Goal: Task Accomplishment & Management: Manage account settings

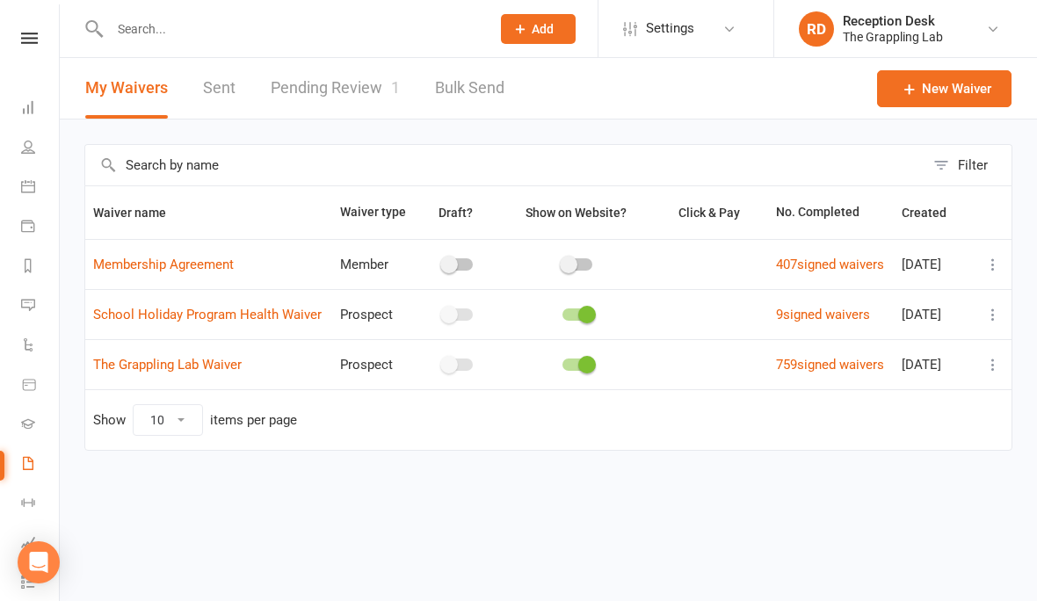
click at [343, 86] on link "Pending Review 1" at bounding box center [335, 88] width 129 height 61
select select "25"
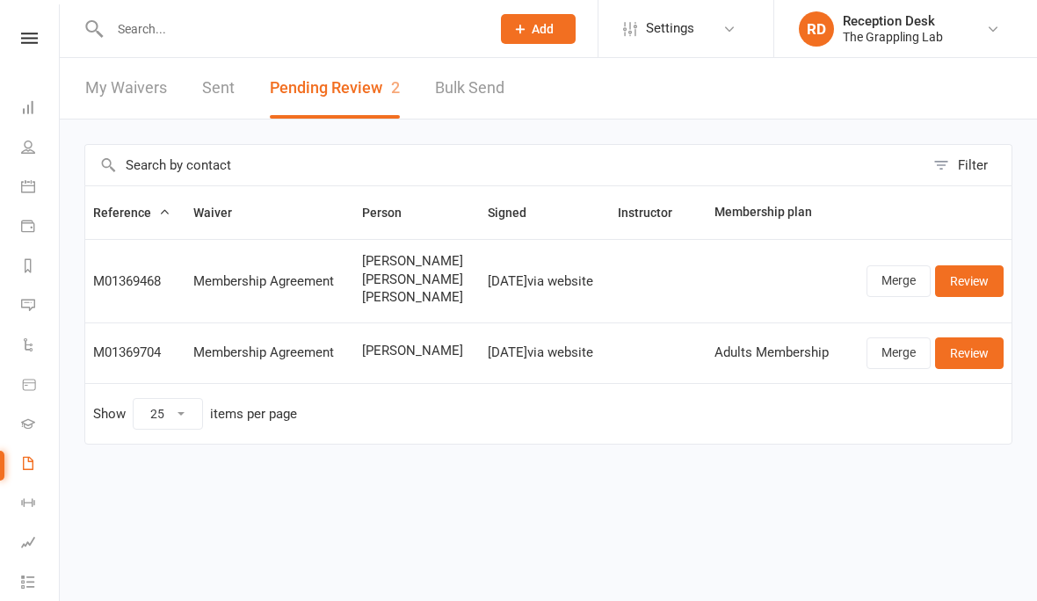
select select "25"
click at [978, 343] on link "Review" at bounding box center [969, 353] width 69 height 32
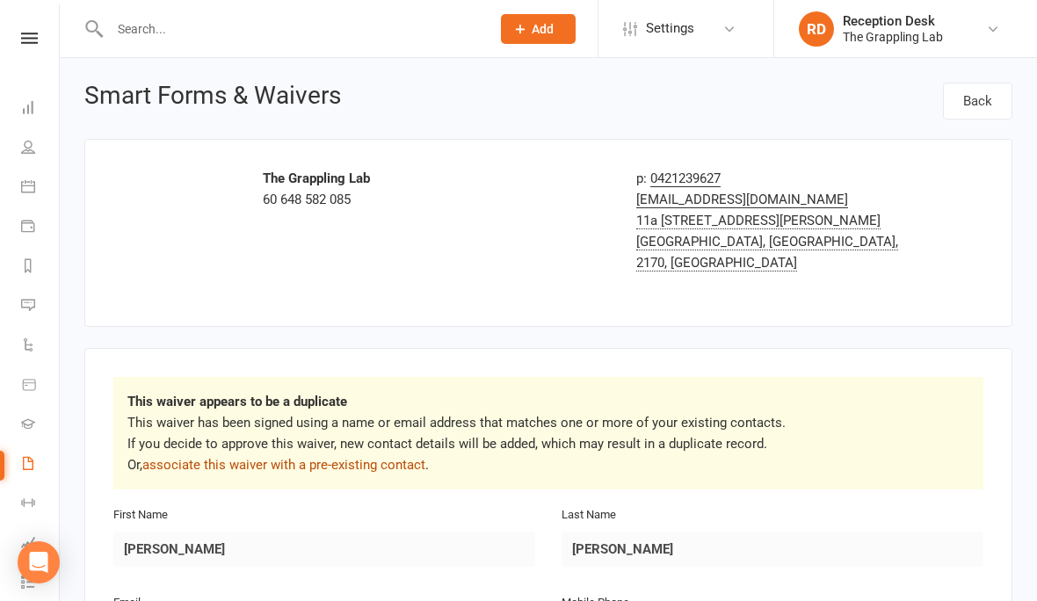
click at [234, 457] on link "associate this waiver with a pre-existing contact" at bounding box center [283, 465] width 283 height 16
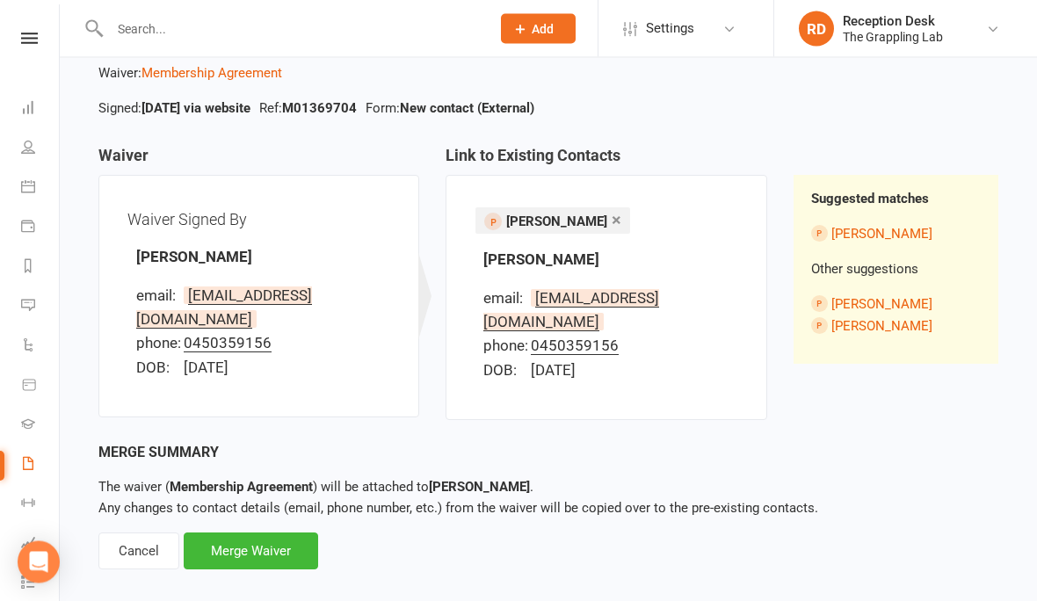
scroll to position [101, 0]
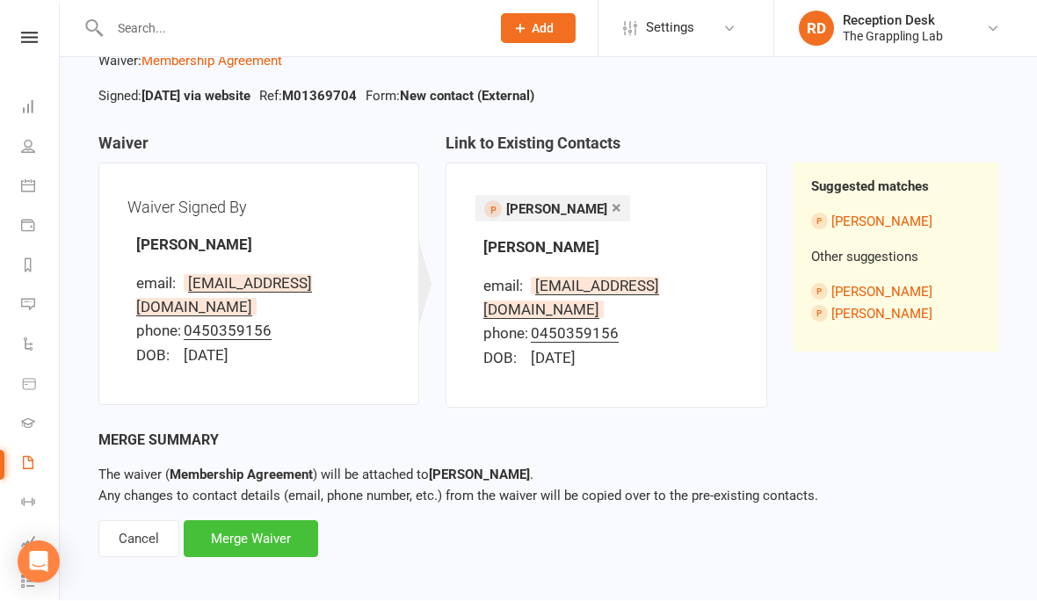
click at [242, 521] on div "Merge Waiver" at bounding box center [251, 539] width 134 height 37
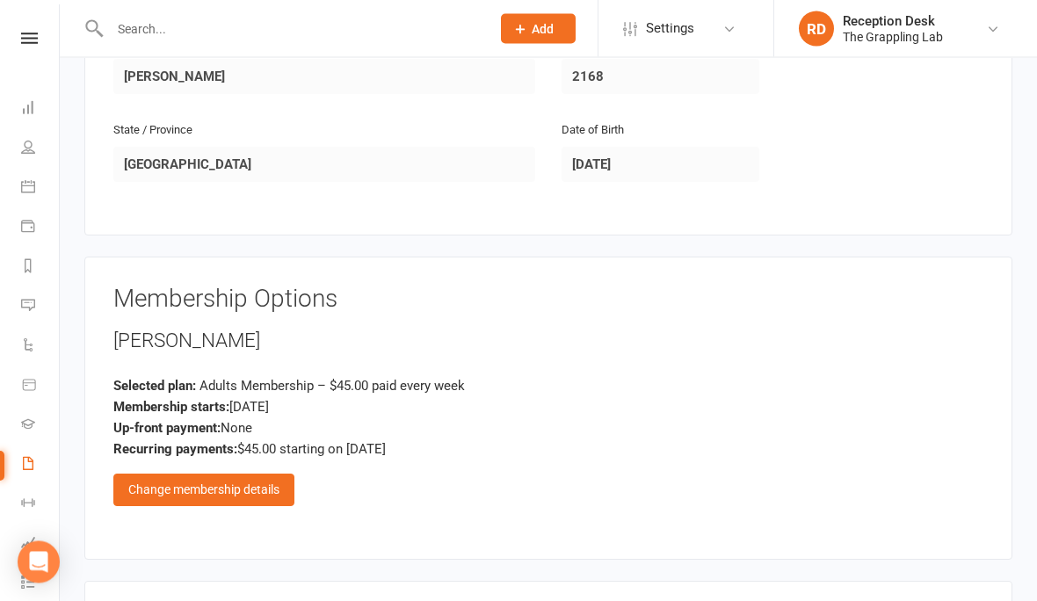
scroll to position [609, 0]
click at [176, 473] on div "Change membership details" at bounding box center [203, 489] width 181 height 32
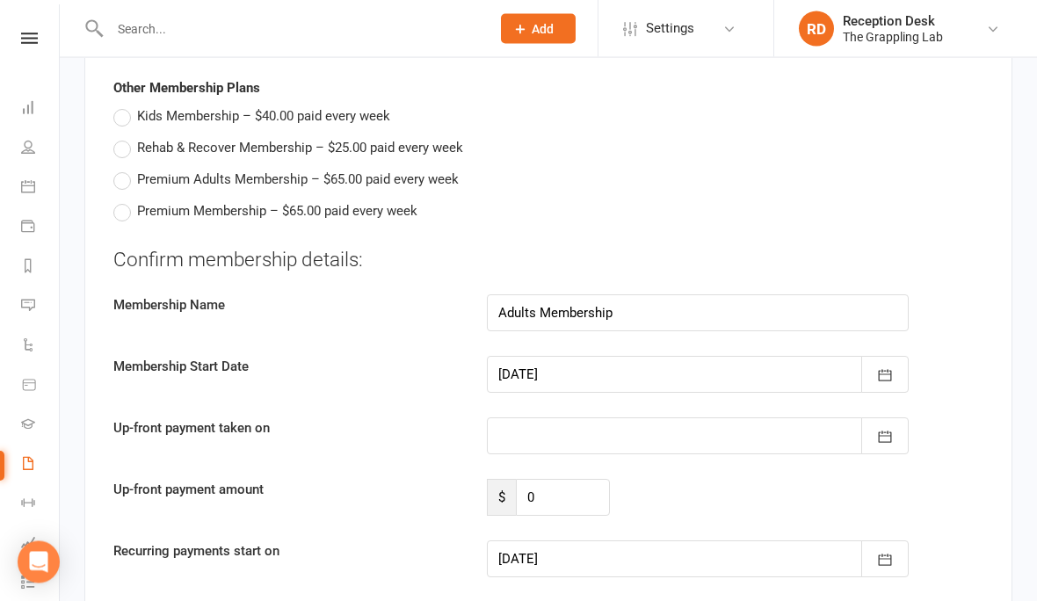
scroll to position [957, 0]
click at [891, 554] on icon "button" at bounding box center [884, 559] width 13 height 11
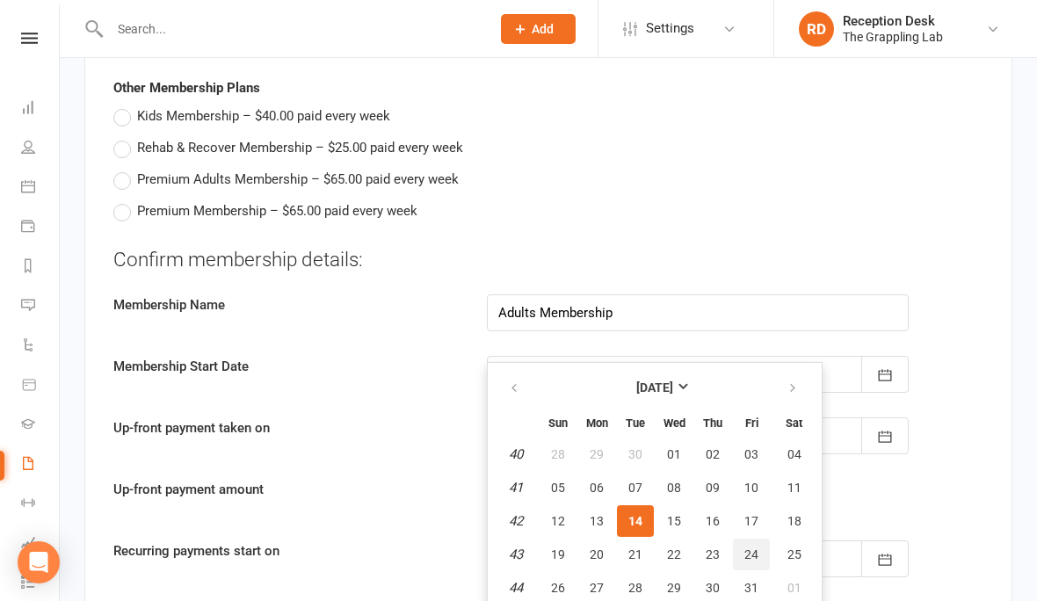
click at [756, 547] on span "24" at bounding box center [751, 554] width 14 height 14
type input "24 Oct 2025"
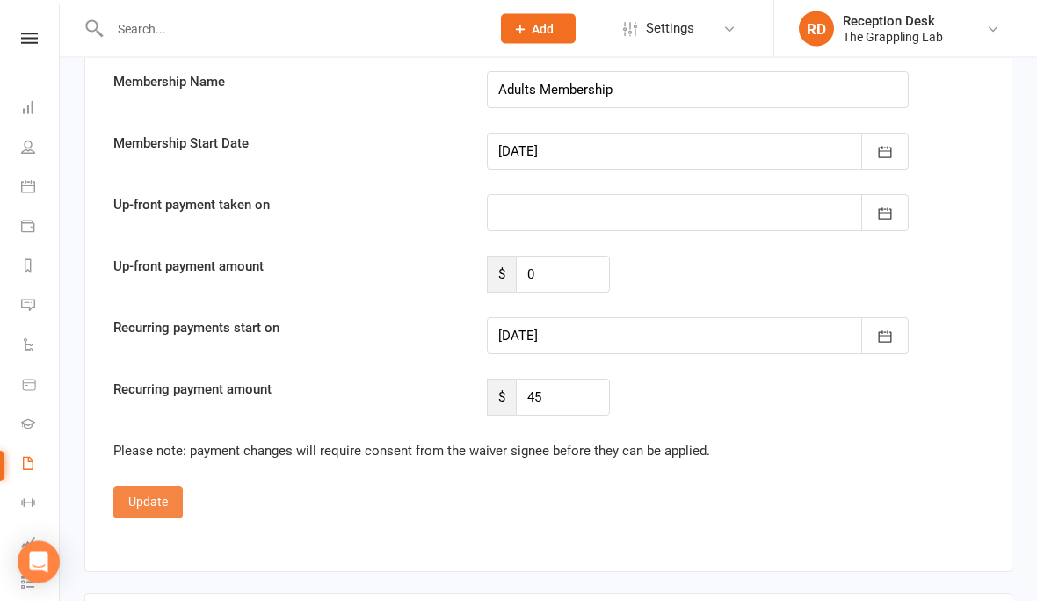
click at [147, 487] on button "Update" at bounding box center [147, 503] width 69 height 32
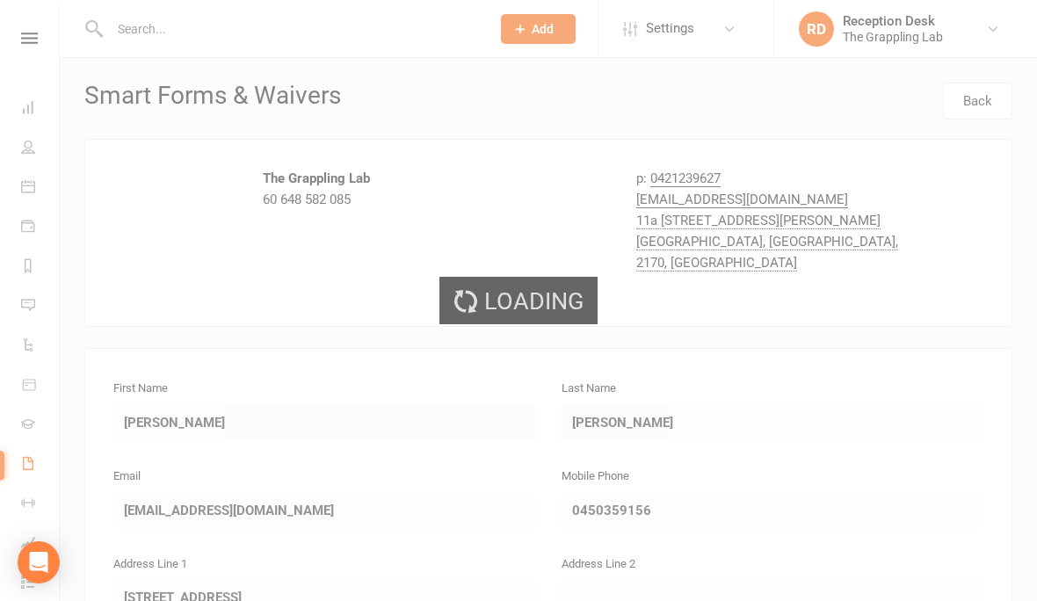
select select "25"
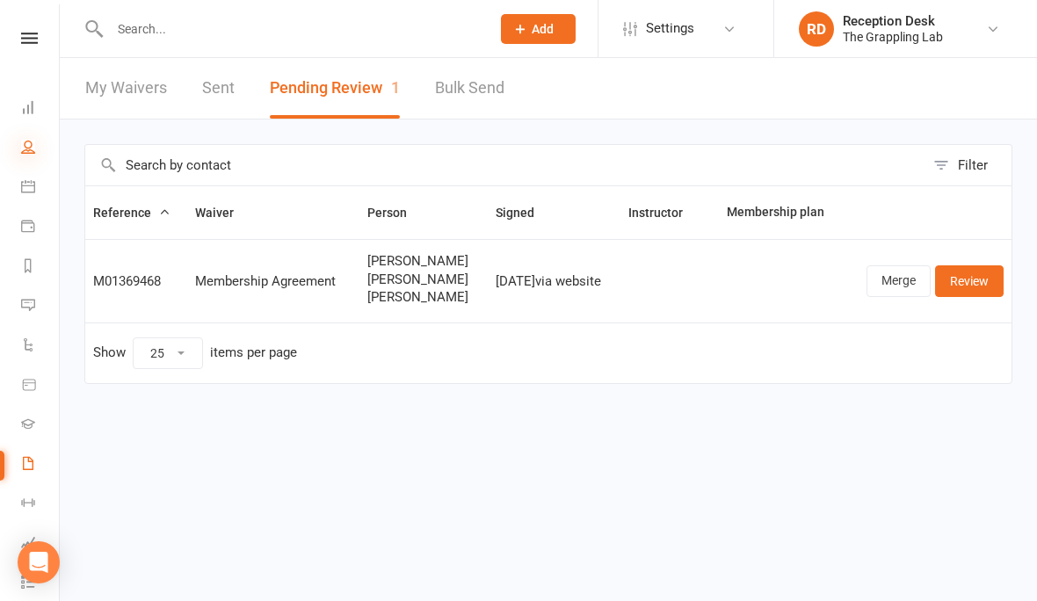
click at [23, 143] on icon at bounding box center [28, 147] width 14 height 14
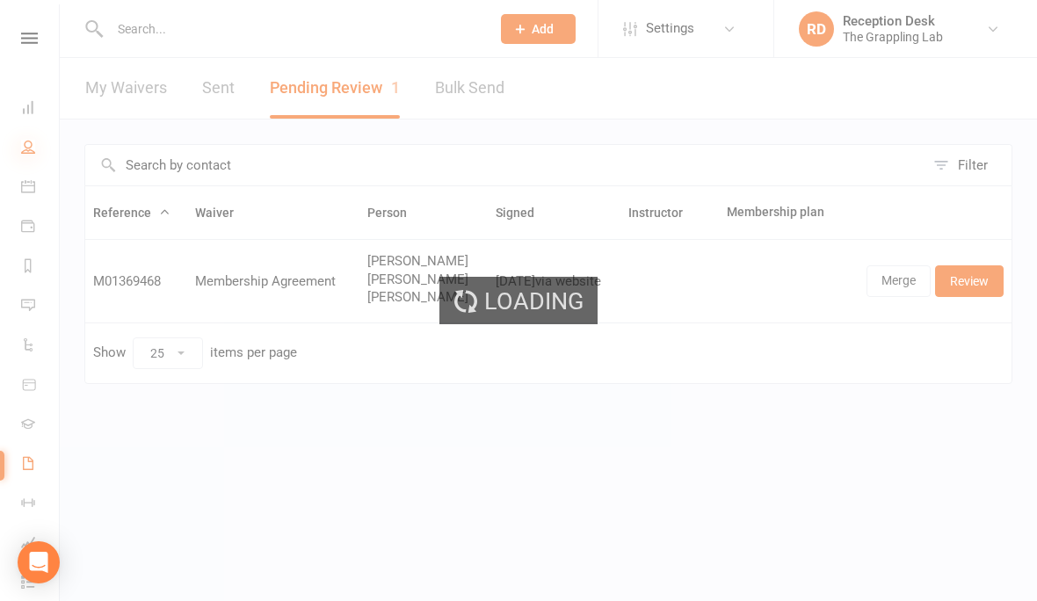
select select "100"
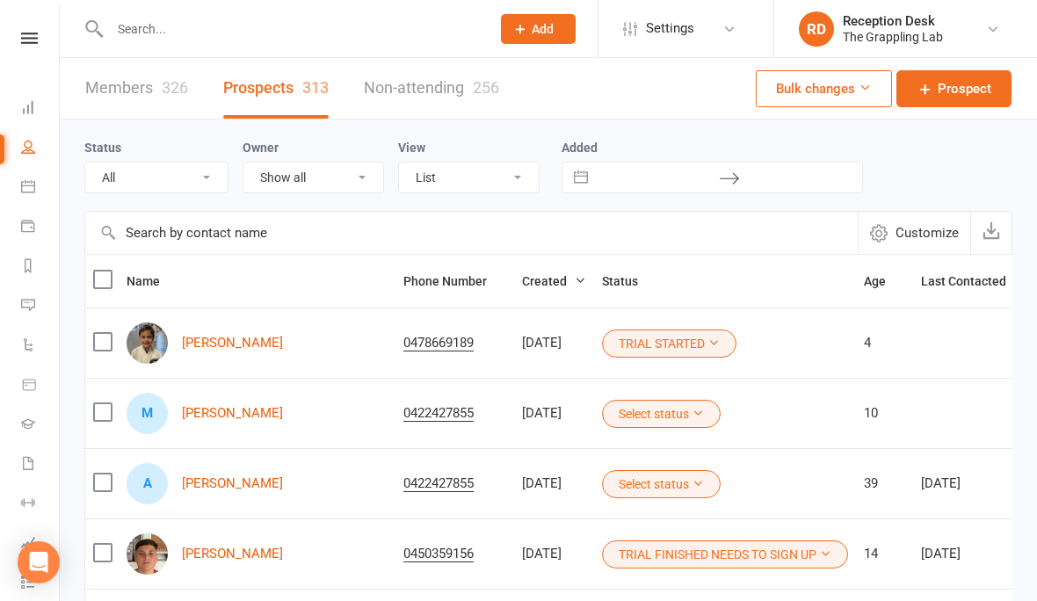
click at [129, 87] on link "Members 326" at bounding box center [136, 88] width 103 height 61
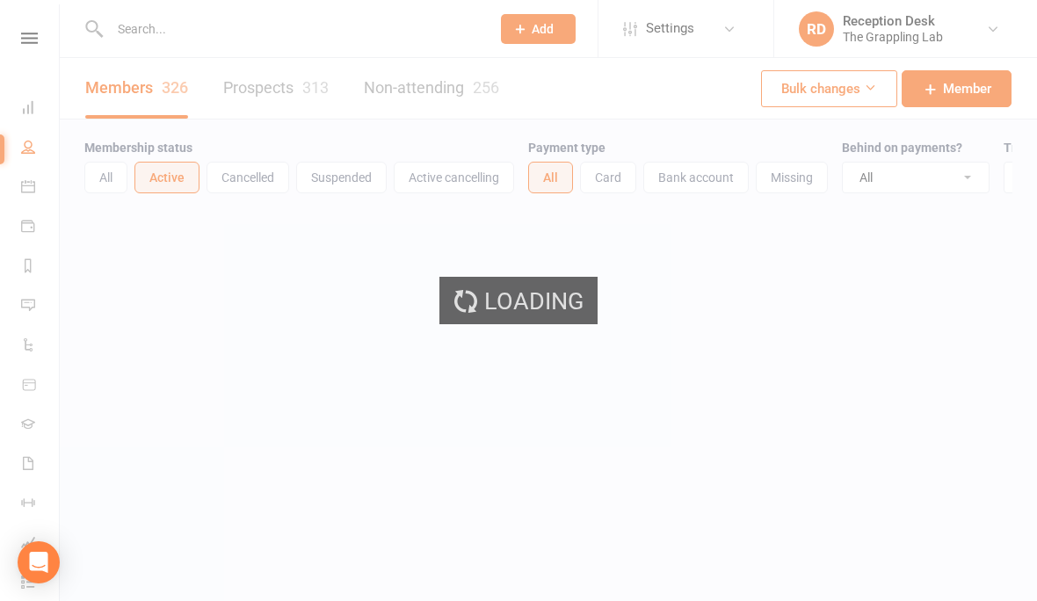
select select "100"
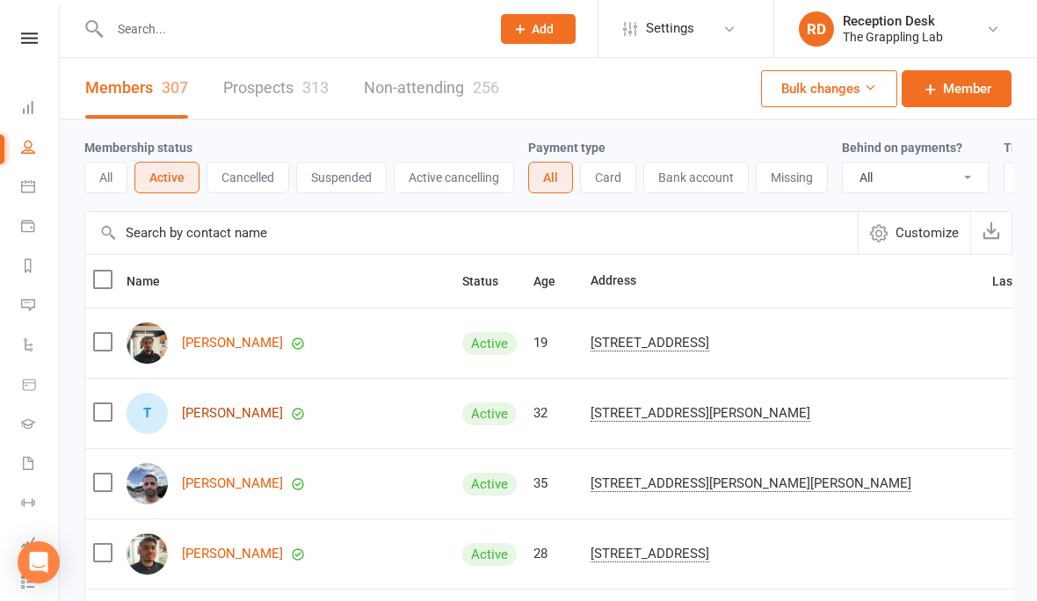
click at [202, 413] on link "[PERSON_NAME]" at bounding box center [232, 413] width 101 height 15
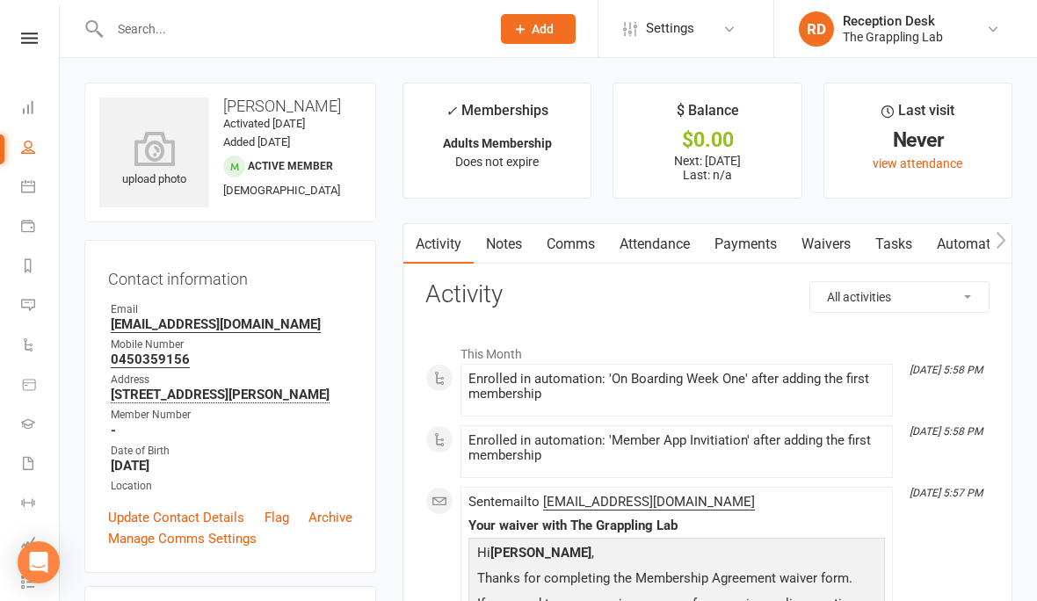
click at [213, 33] on input "text" at bounding box center [291, 29] width 373 height 25
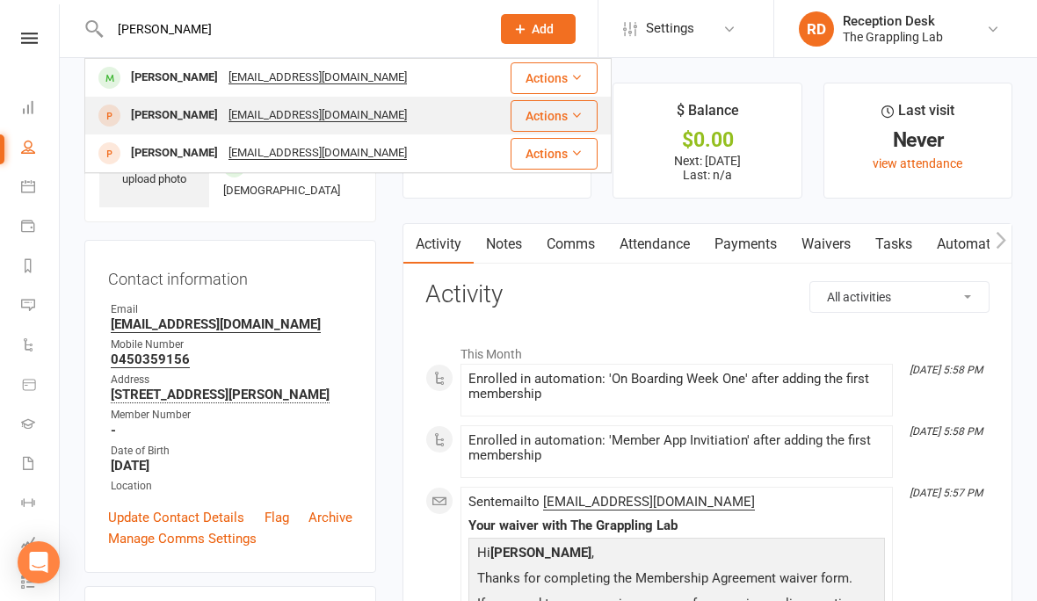
type input "Tyrone"
click at [228, 117] on div "Tyrone_l93@hotmail.com" at bounding box center [317, 115] width 189 height 25
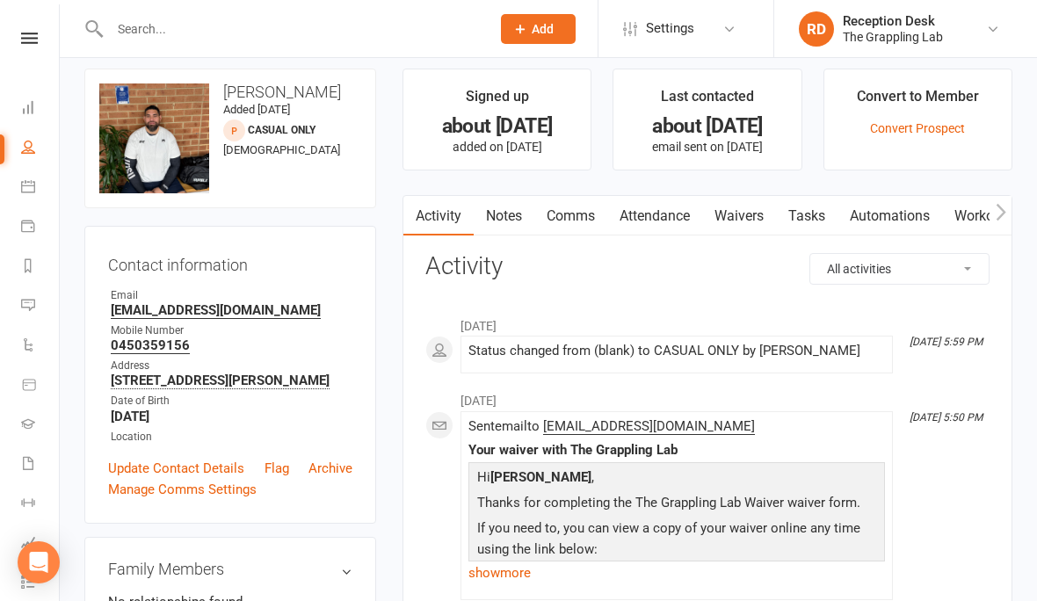
scroll to position [12, 0]
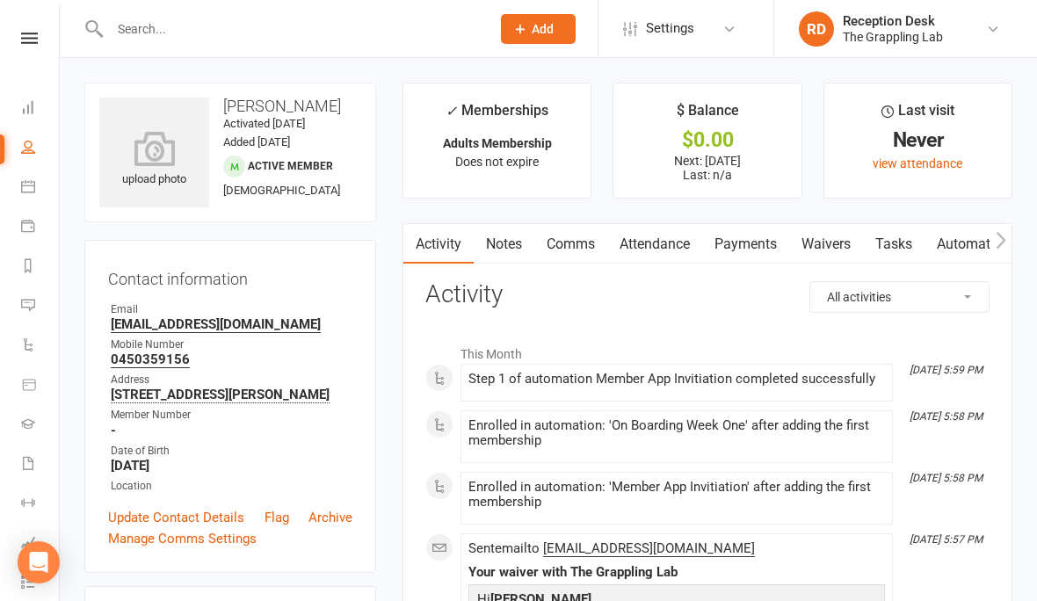
click at [23, 132] on link "People" at bounding box center [41, 149] width 40 height 40
select select "100"
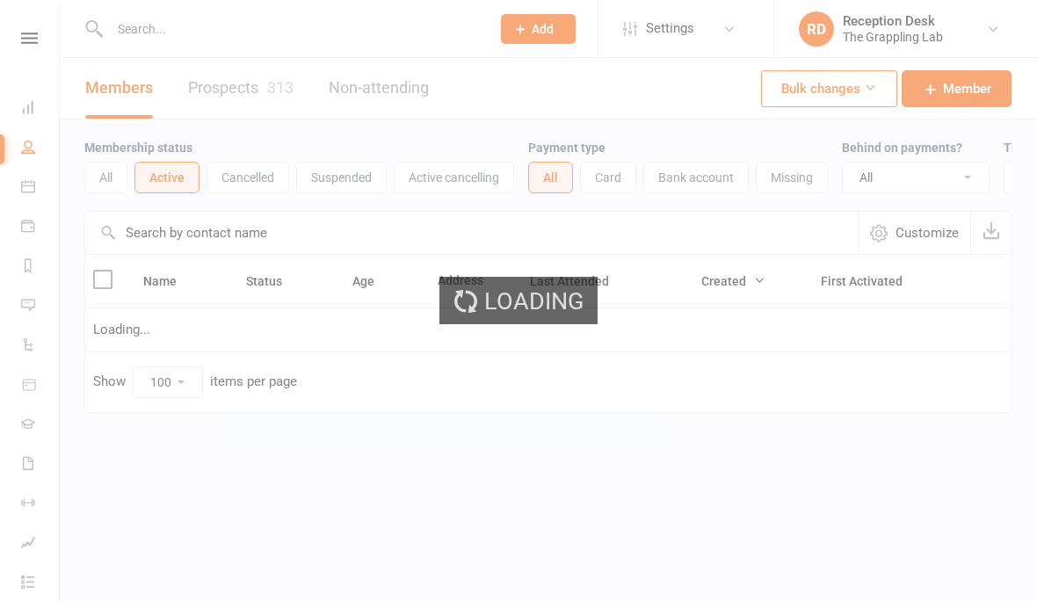
select select "100"
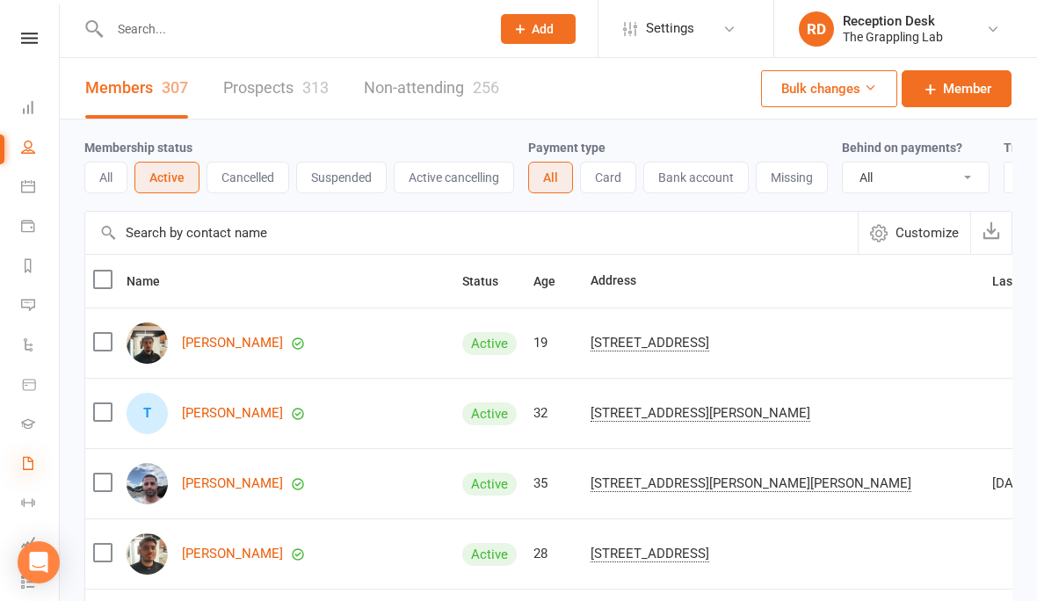
click at [33, 462] on icon at bounding box center [28, 463] width 14 height 14
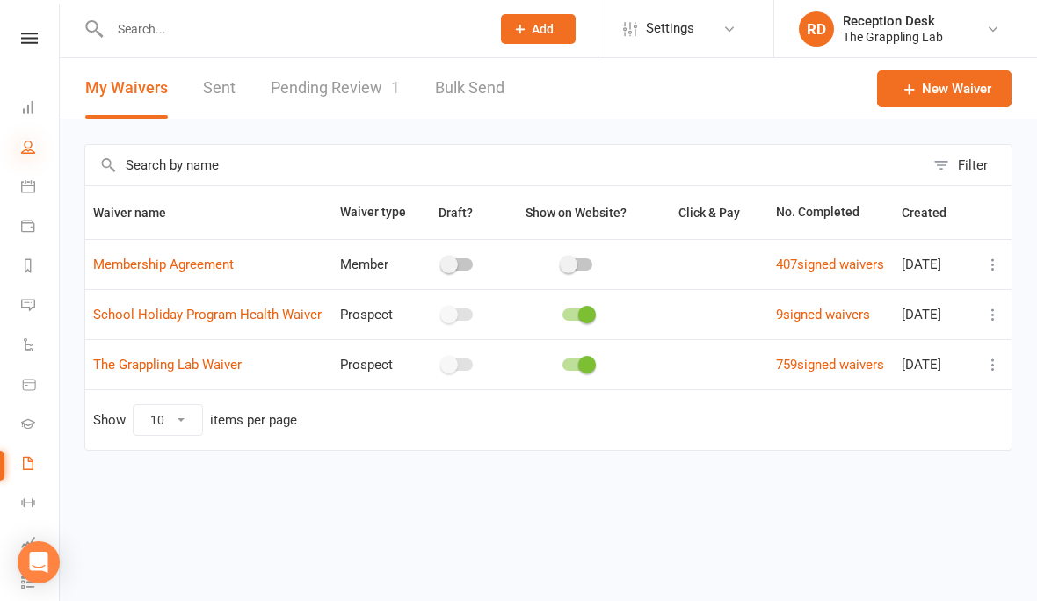
click at [26, 146] on icon at bounding box center [28, 147] width 14 height 14
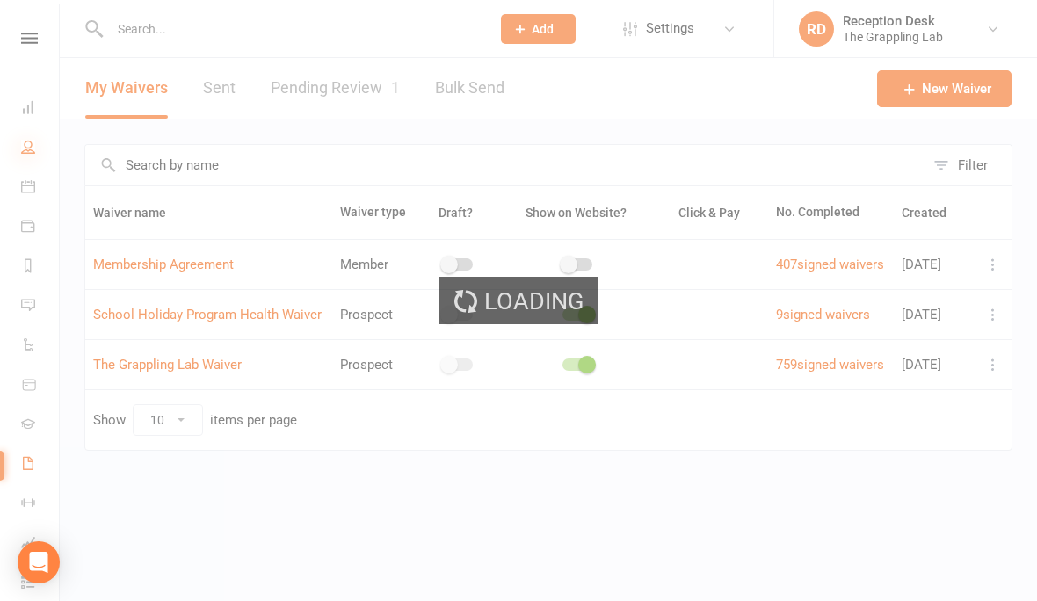
select select "100"
